Goal: Task Accomplishment & Management: Use online tool/utility

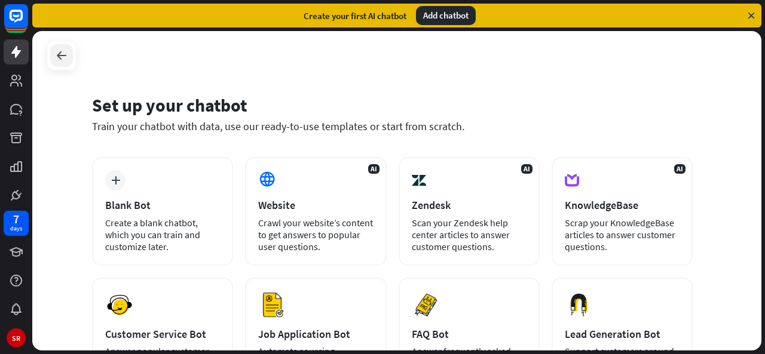
click at [61, 50] on icon at bounding box center [61, 55] width 14 height 14
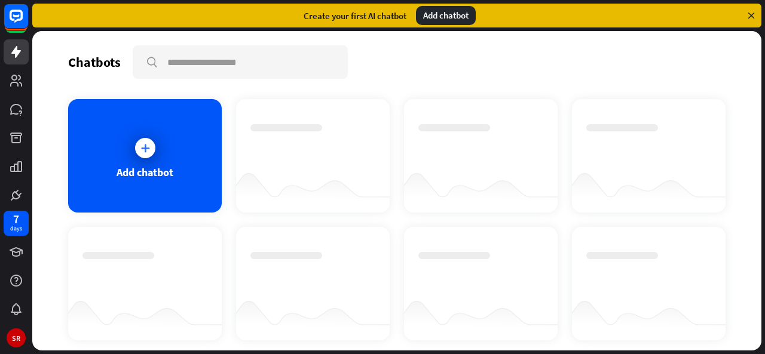
click at [365, 7] on div "Create your first AI chatbot Add chatbot" at bounding box center [396, 16] width 729 height 24
click at [265, 40] on div "Chatbots search Add chatbot Get started How to start building your chatbots Wat…" at bounding box center [396, 191] width 729 height 320
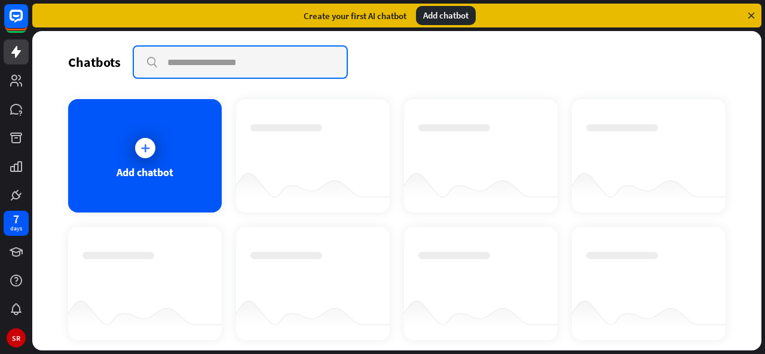
click at [209, 54] on input "text" at bounding box center [240, 62] width 213 height 31
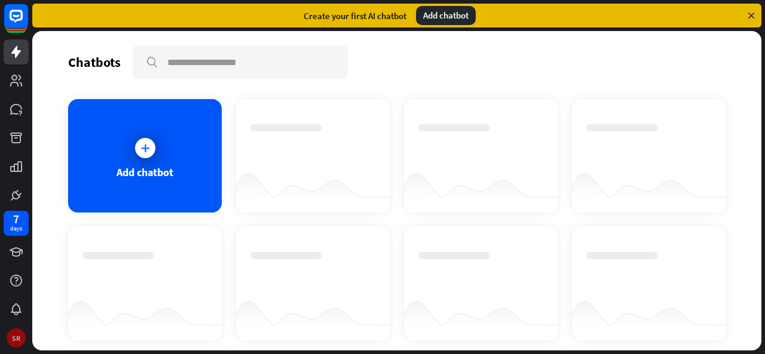
click at [17, 337] on div "SR" at bounding box center [16, 338] width 19 height 19
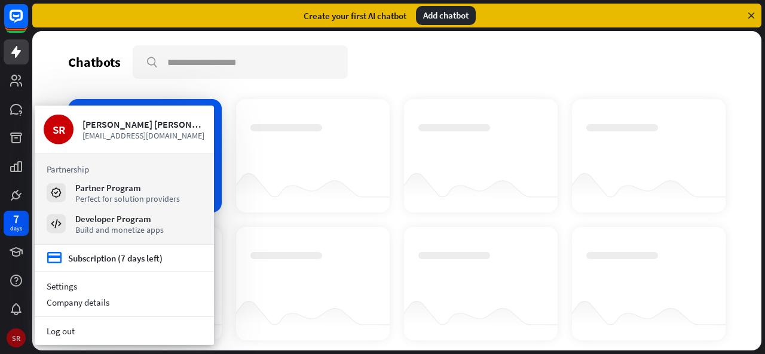
click at [18, 337] on div "SR" at bounding box center [16, 338] width 19 height 19
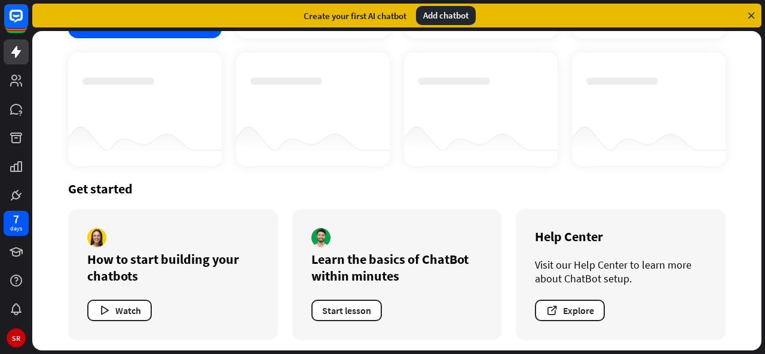
scroll to position [178, 0]
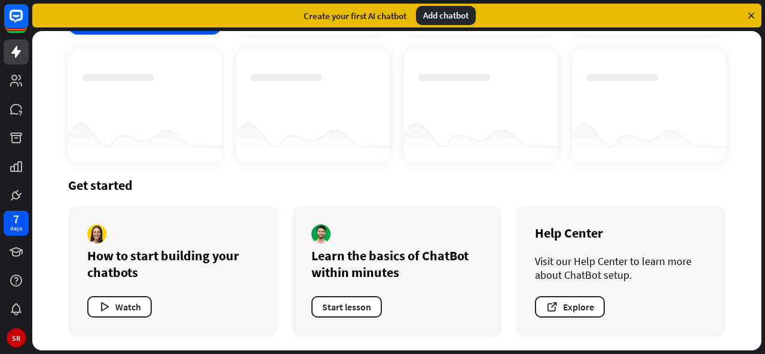
click at [445, 16] on div "Add chatbot" at bounding box center [446, 15] width 60 height 19
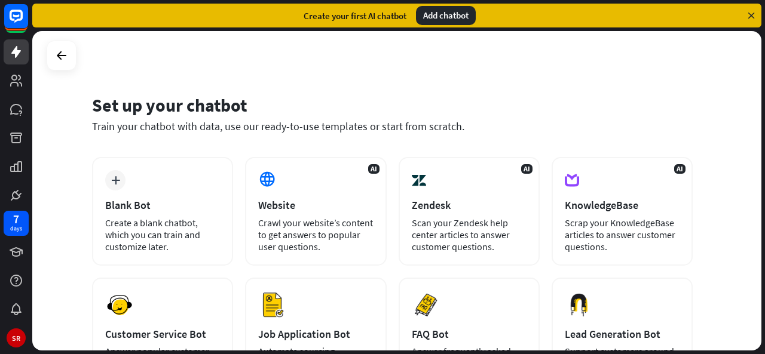
click at [445, 16] on div "Add chatbot" at bounding box center [446, 15] width 60 height 19
click at [753, 14] on icon at bounding box center [751, 15] width 11 height 11
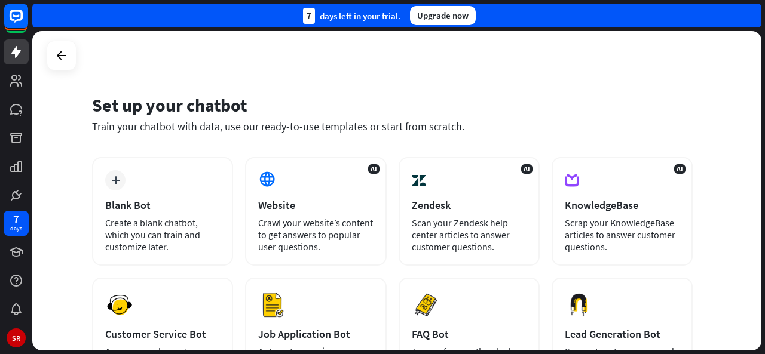
click at [442, 11] on div "Upgrade now" at bounding box center [443, 15] width 66 height 19
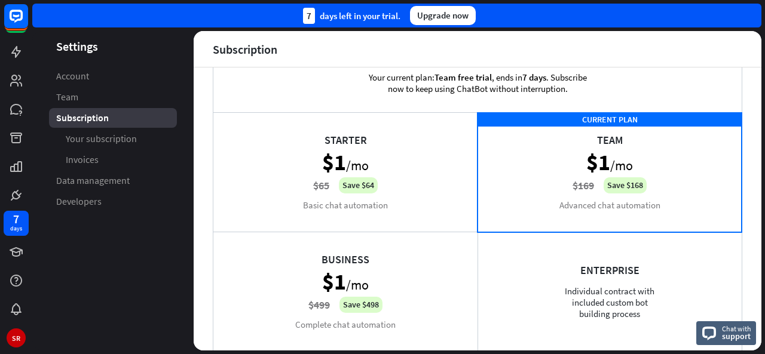
scroll to position [60, 0]
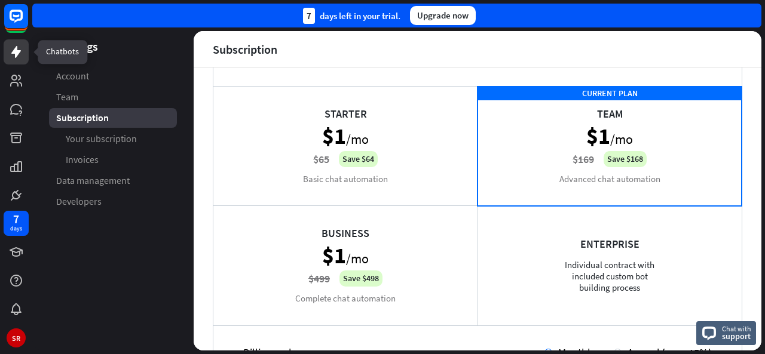
click at [19, 50] on icon at bounding box center [16, 52] width 14 height 14
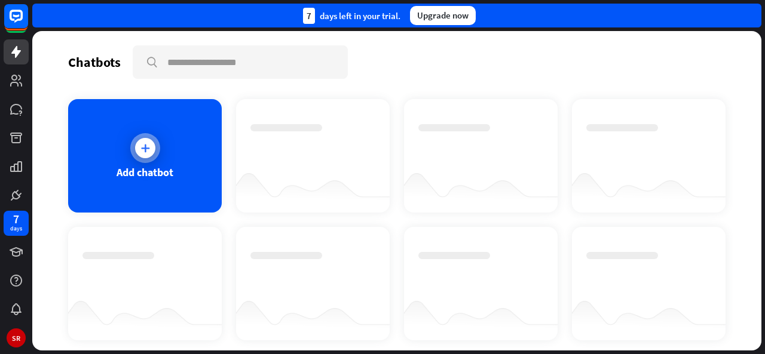
click at [149, 146] on icon at bounding box center [145, 148] width 12 height 12
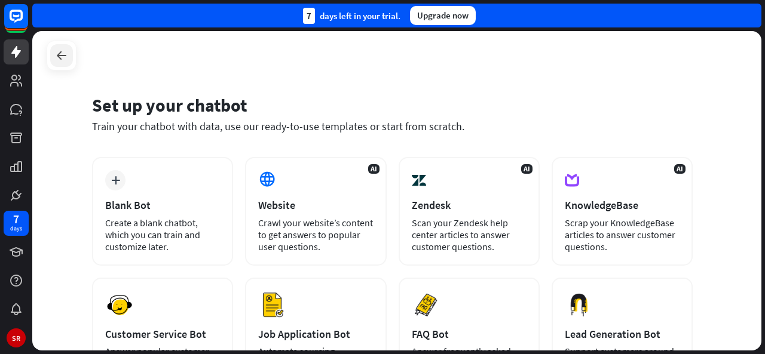
click at [62, 56] on icon at bounding box center [61, 55] width 14 height 14
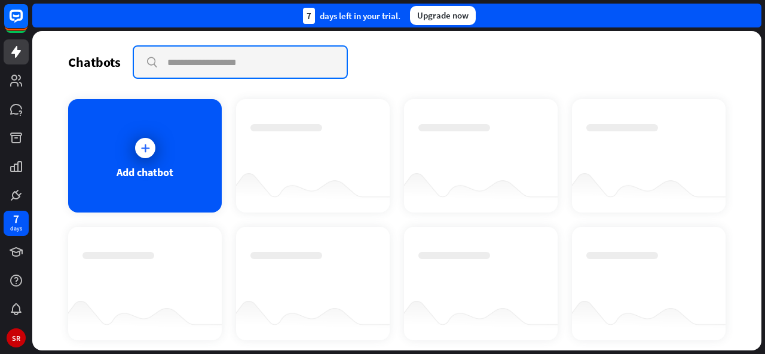
click at [188, 68] on input "text" at bounding box center [240, 62] width 213 height 31
click at [334, 60] on input "****" at bounding box center [240, 62] width 213 height 31
type input "****"
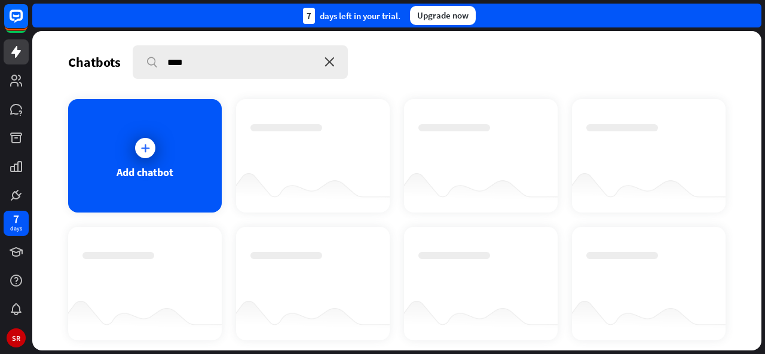
click at [332, 61] on icon "close" at bounding box center [330, 62] width 10 height 10
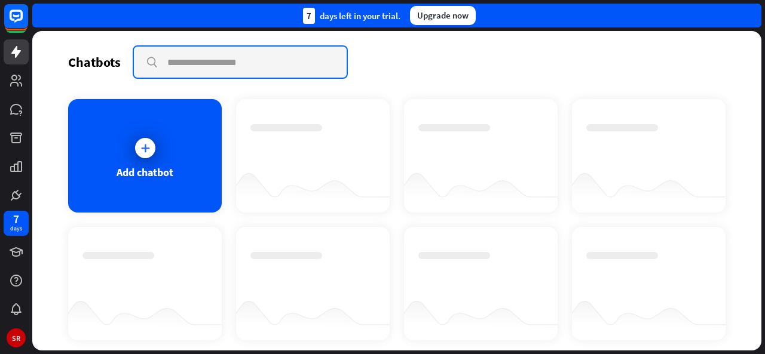
click at [213, 64] on input "text" at bounding box center [240, 62] width 213 height 31
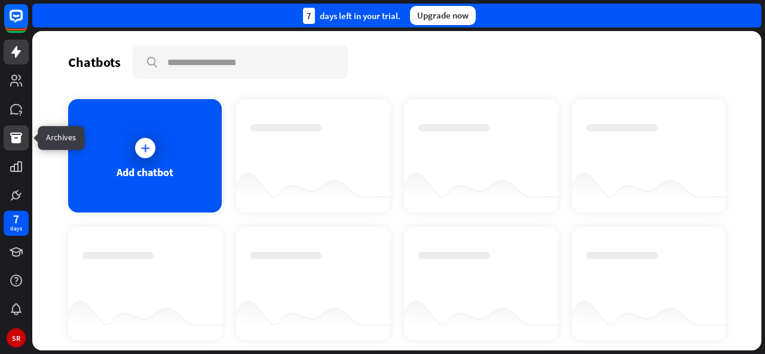
click at [18, 134] on icon at bounding box center [16, 138] width 14 height 14
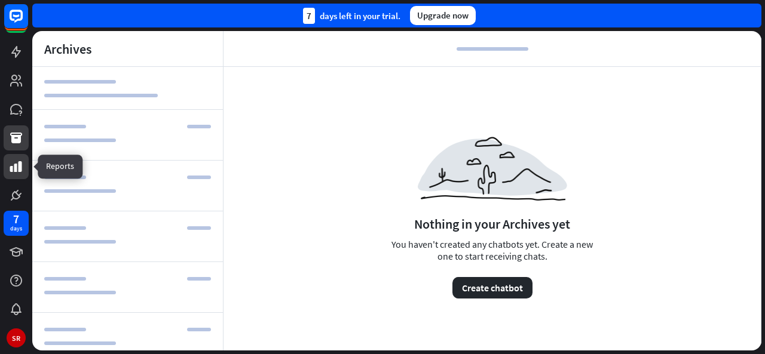
click at [18, 157] on link at bounding box center [16, 166] width 25 height 25
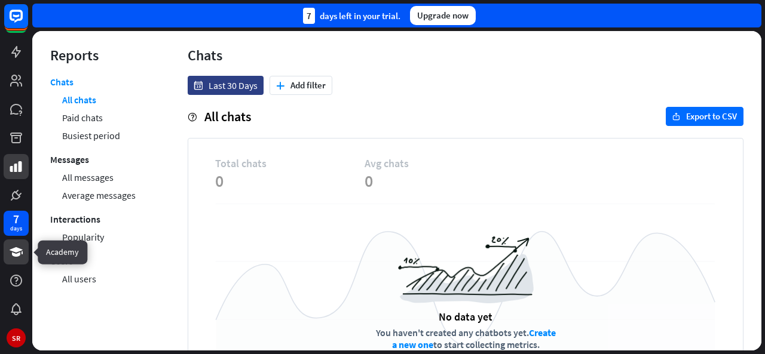
click at [22, 259] on link at bounding box center [16, 252] width 25 height 25
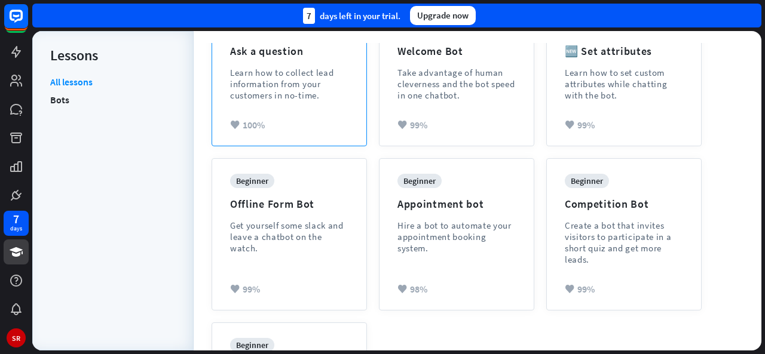
scroll to position [458, 0]
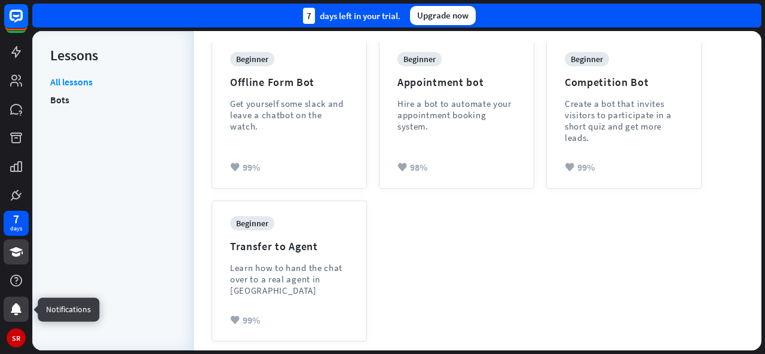
click at [20, 315] on icon at bounding box center [16, 309] width 14 height 14
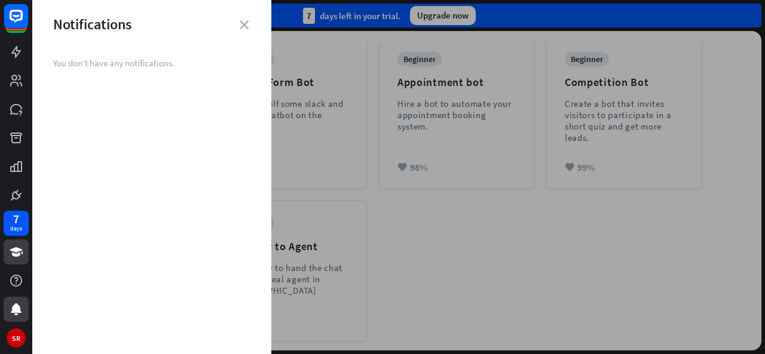
click at [253, 20] on div "Notifications" at bounding box center [151, 24] width 239 height 19
click at [245, 23] on icon "close" at bounding box center [244, 24] width 9 height 9
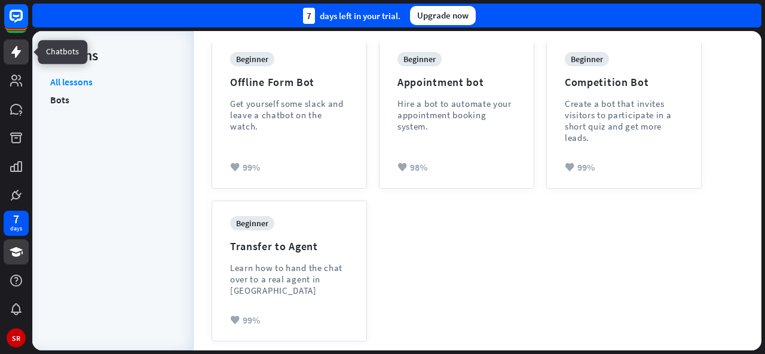
click at [10, 45] on icon at bounding box center [16, 52] width 14 height 14
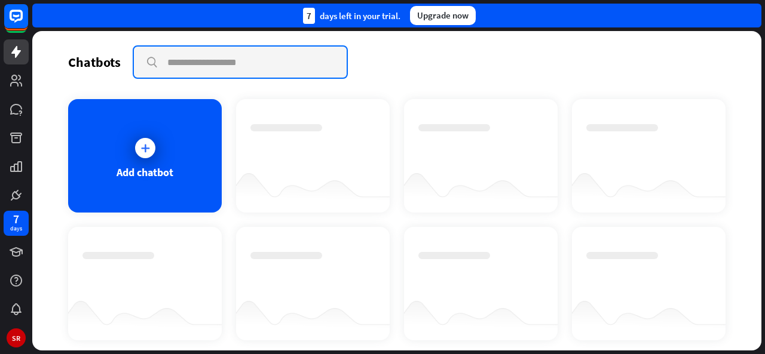
click at [240, 57] on input "text" at bounding box center [240, 62] width 213 height 31
type input "*"
type input "**********"
